Goal: Transaction & Acquisition: Purchase product/service

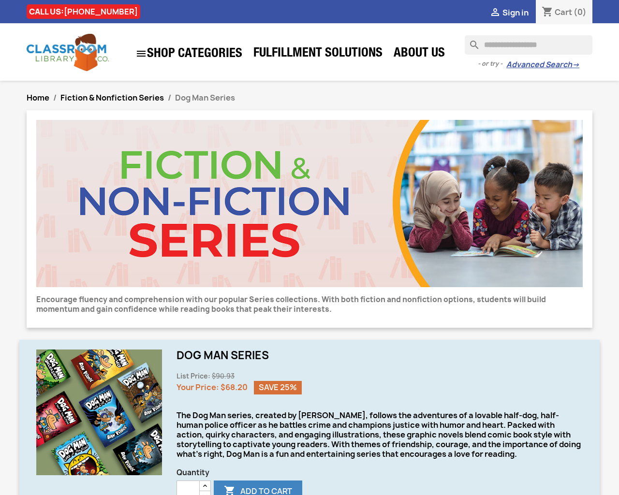
type input "***"
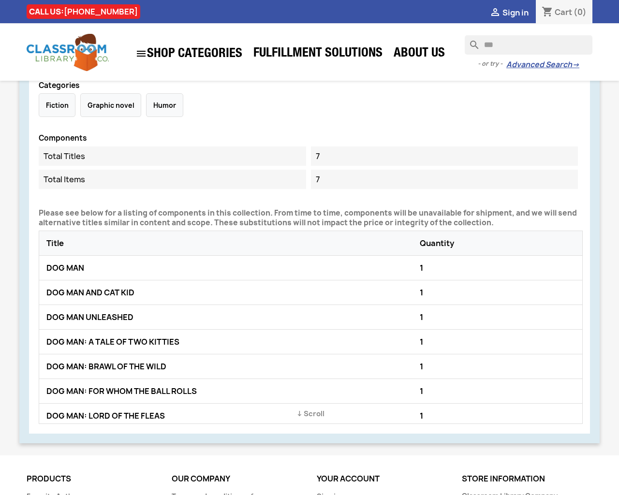
type button "e"
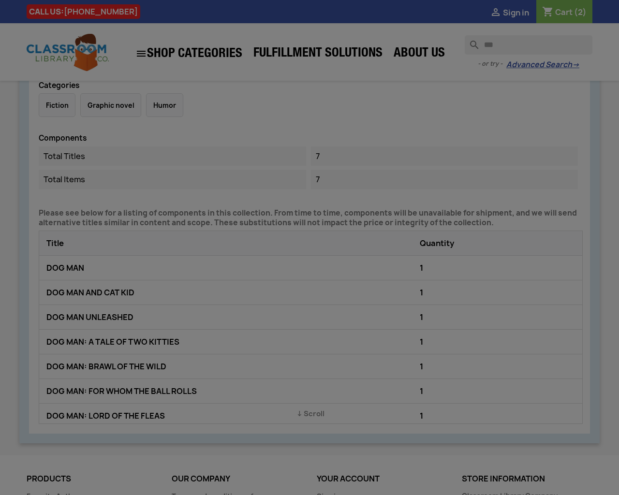
type input "*"
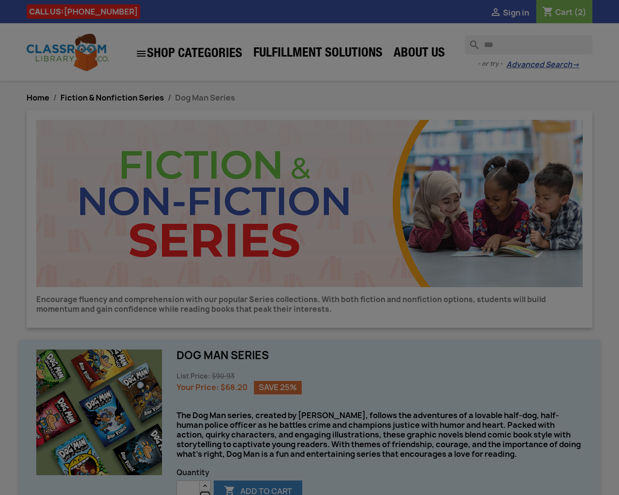
type button "e"
type input "*"
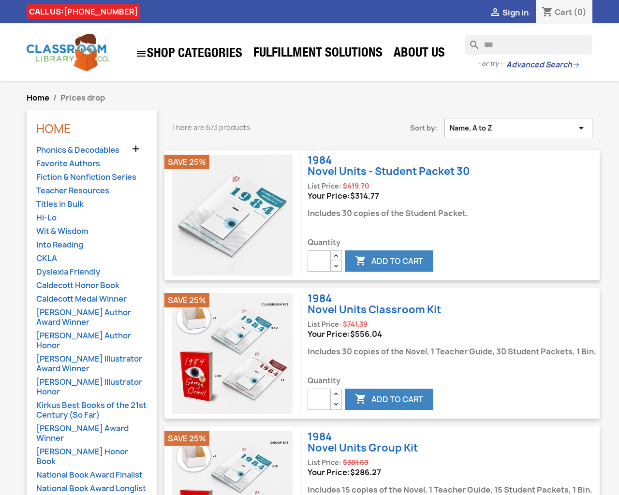
select select "***"
type input "*"
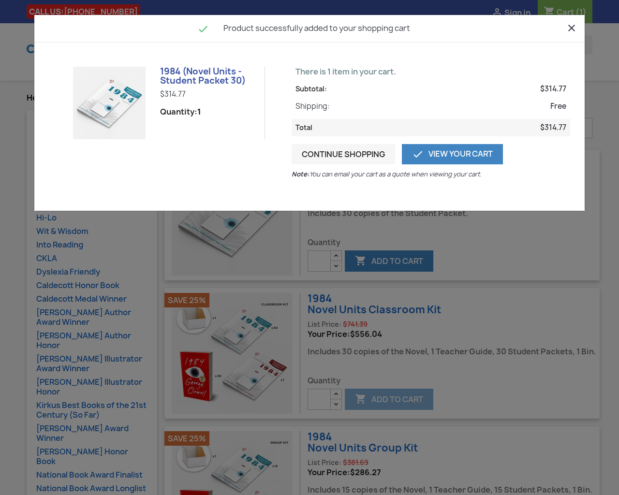
type input "*"
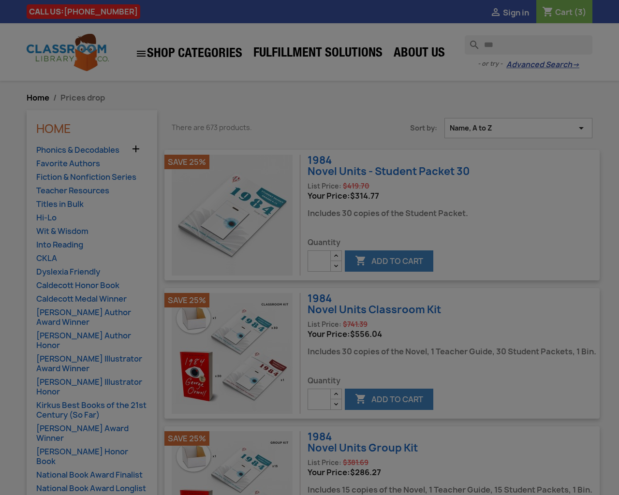
type input "*"
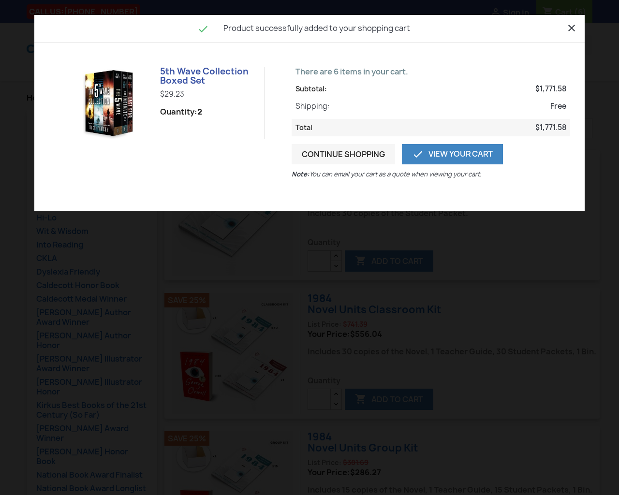
type input "*"
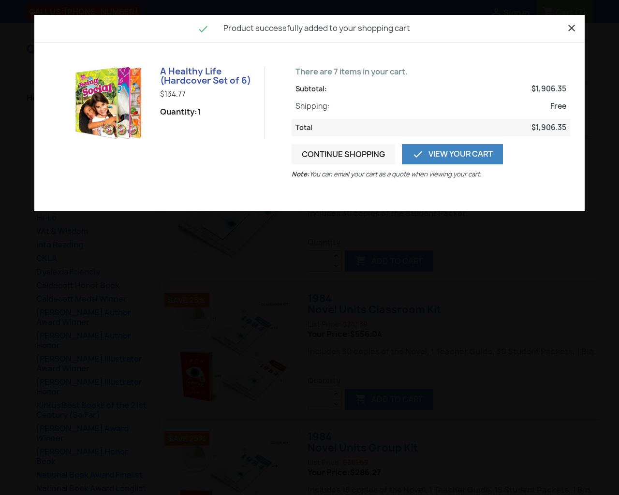
type input "*"
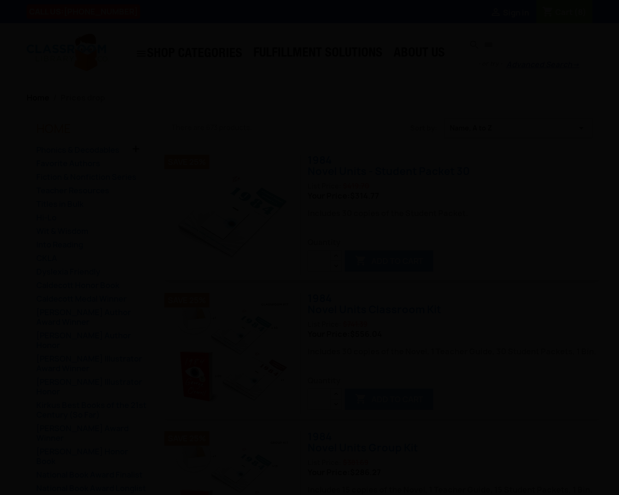
type input "*"
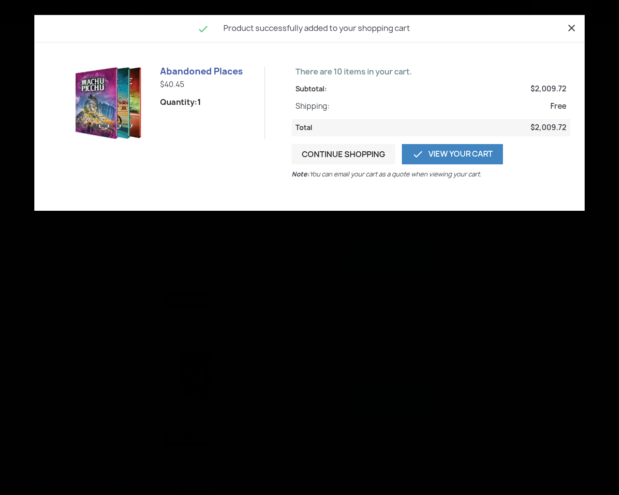
type input "*"
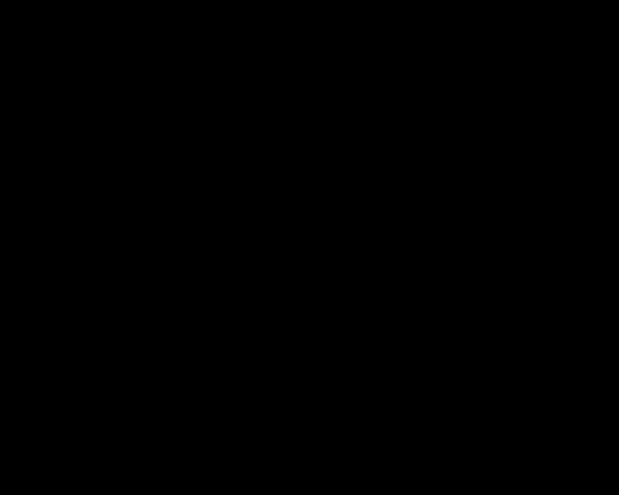
type input "*"
